Goal: Browse casually

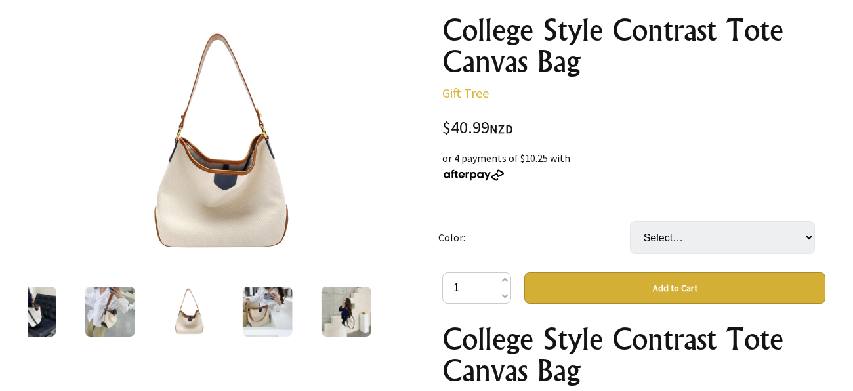
click at [249, 316] on img at bounding box center [268, 312] width 50 height 50
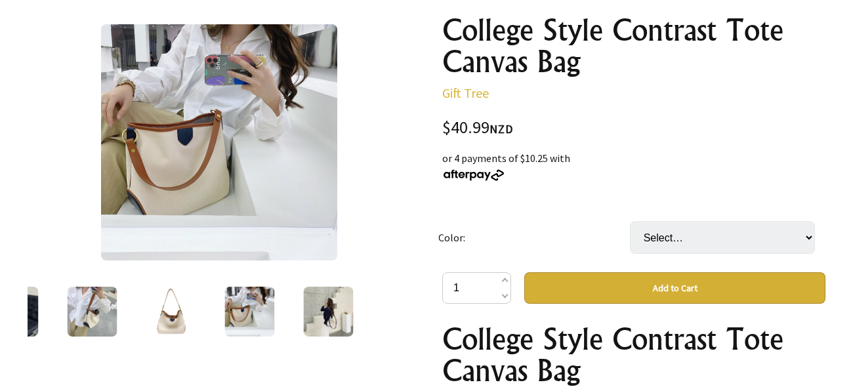
click at [304, 316] on img at bounding box center [328, 312] width 50 height 50
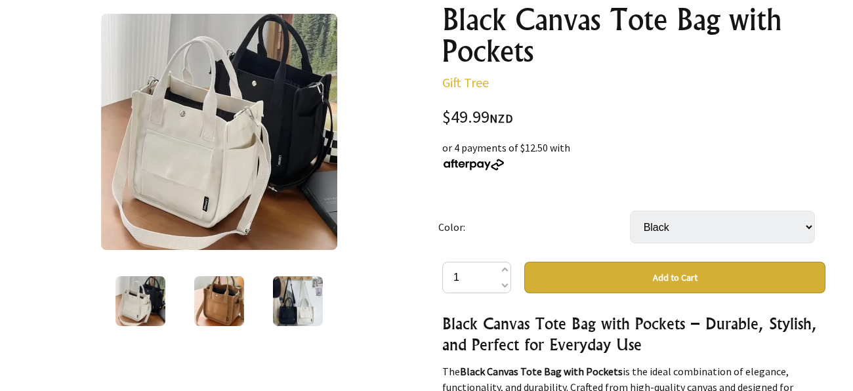
click at [218, 310] on img at bounding box center [219, 301] width 50 height 50
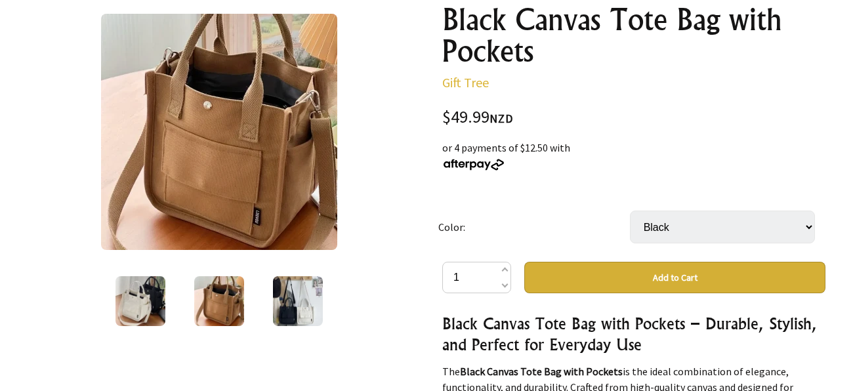
click at [298, 313] on img at bounding box center [298, 301] width 50 height 50
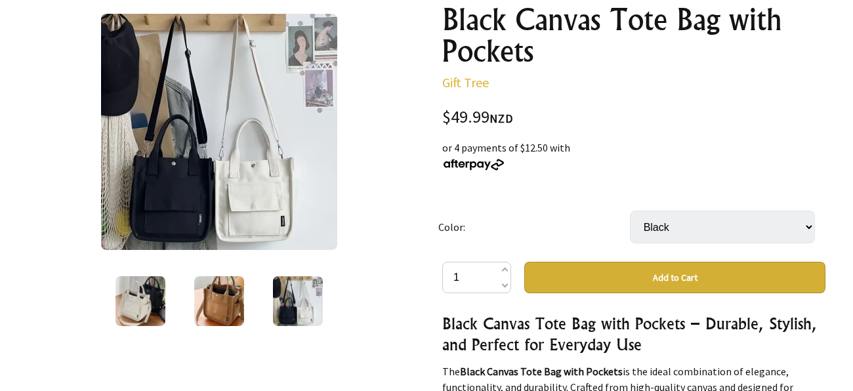
click at [150, 308] on img at bounding box center [140, 301] width 50 height 50
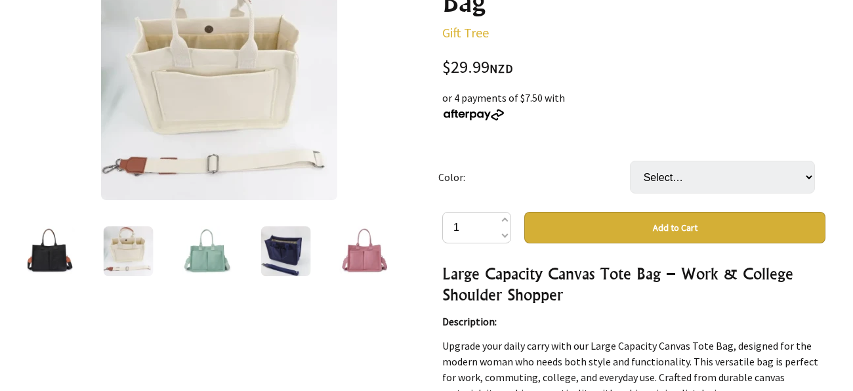
scroll to position [188, 0]
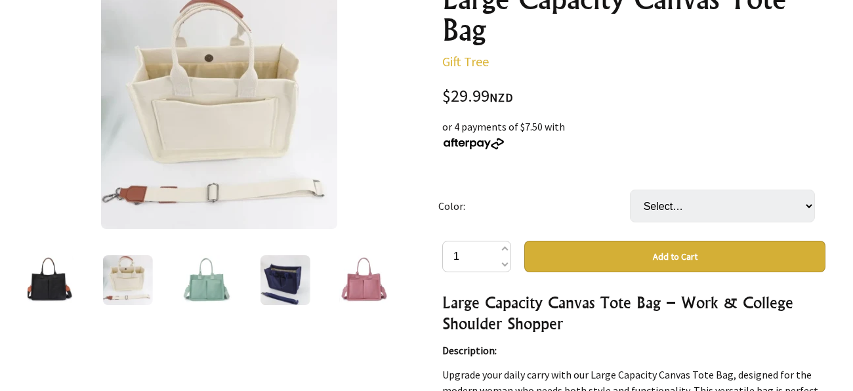
click at [218, 277] on img at bounding box center [207, 280] width 50 height 50
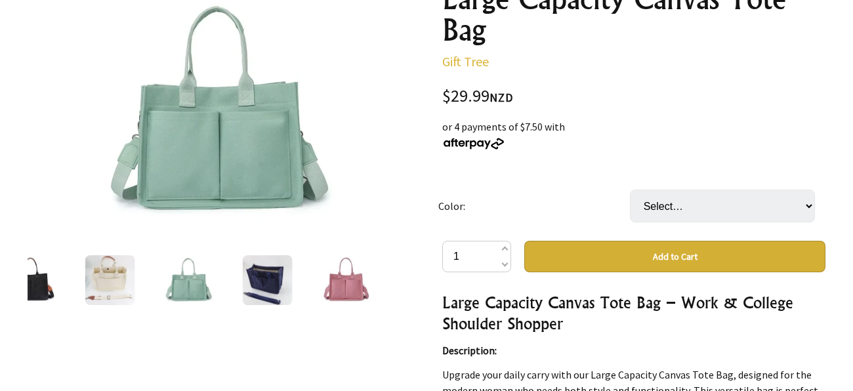
click at [272, 291] on img at bounding box center [268, 280] width 50 height 50
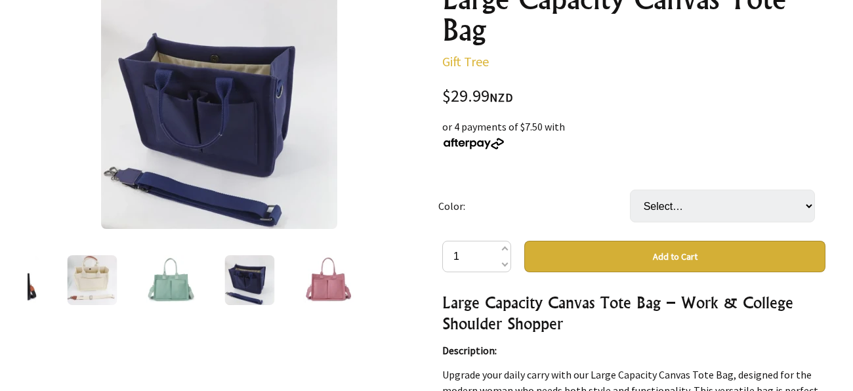
click at [311, 293] on img at bounding box center [328, 280] width 50 height 50
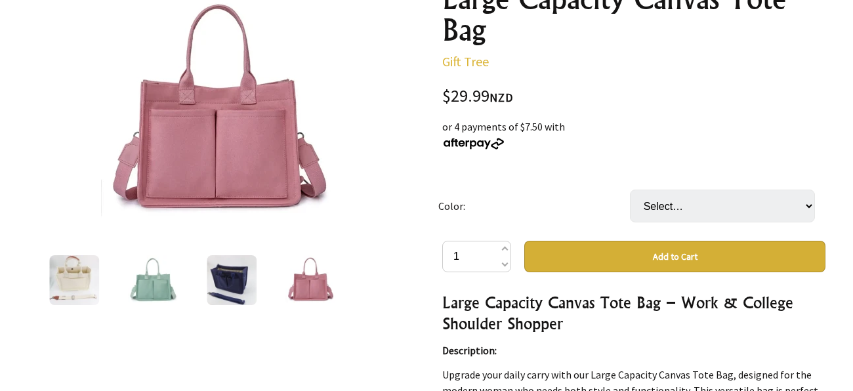
click at [85, 283] on img at bounding box center [74, 280] width 50 height 50
